Goal: Transaction & Acquisition: Purchase product/service

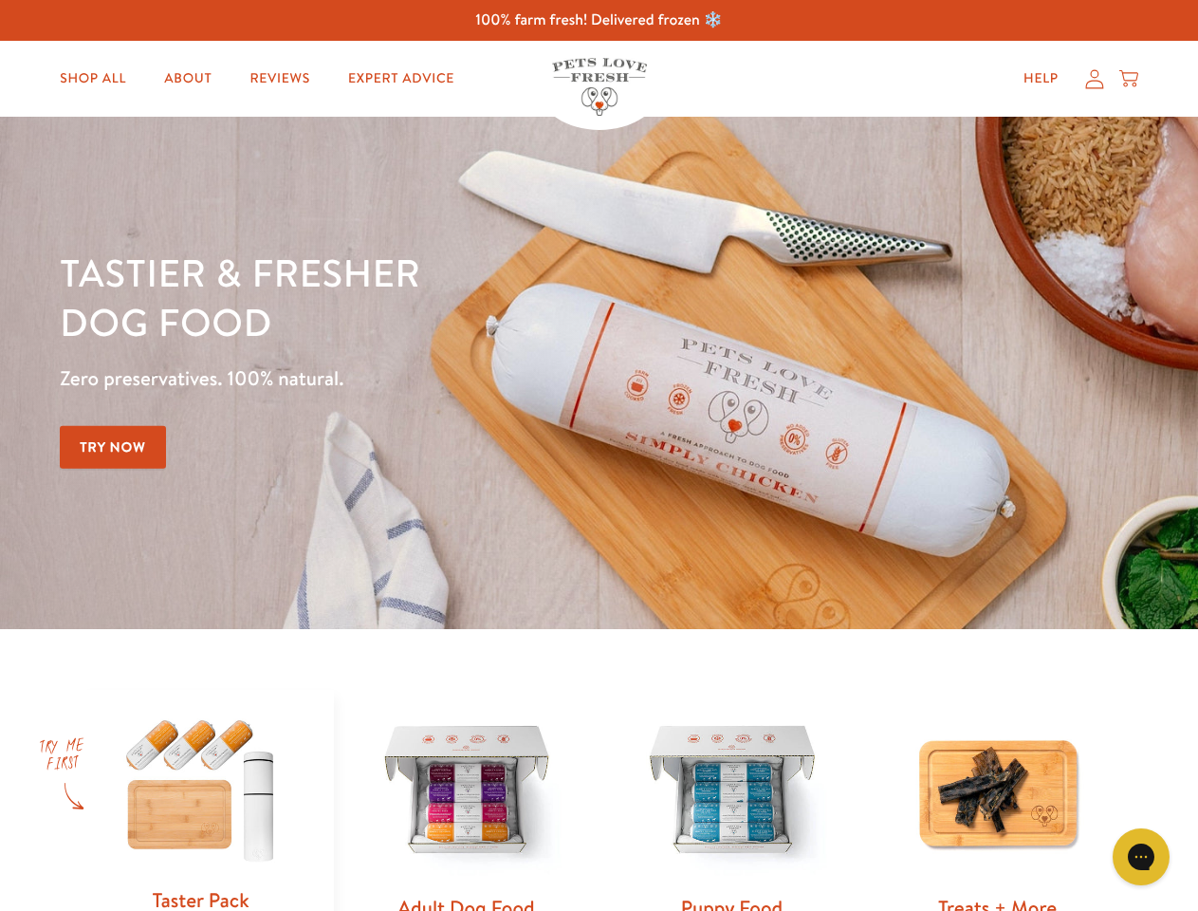
click at [599, 455] on div "Tastier & fresher dog food Zero preservatives. 100% natural. Try Now" at bounding box center [419, 373] width 719 height 250
click at [1141, 857] on icon "Gorgias live chat" at bounding box center [1141, 856] width 18 height 18
